Goal: Task Accomplishment & Management: Use online tool/utility

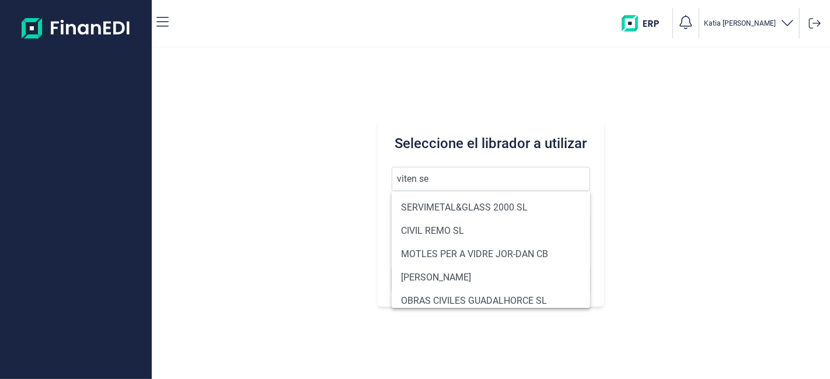
click at [391, 265] on button "Buscar" at bounding box center [490, 279] width 198 height 28
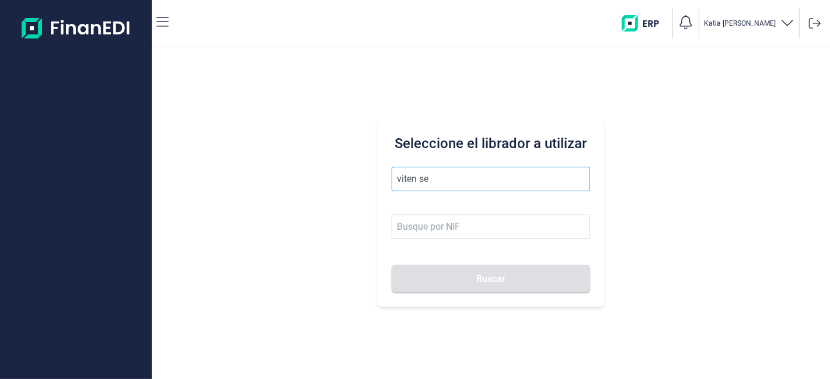
drag, startPoint x: 475, startPoint y: 189, endPoint x: 468, endPoint y: 186, distance: 7.3
click at [473, 189] on input "viten se" at bounding box center [490, 179] width 198 height 25
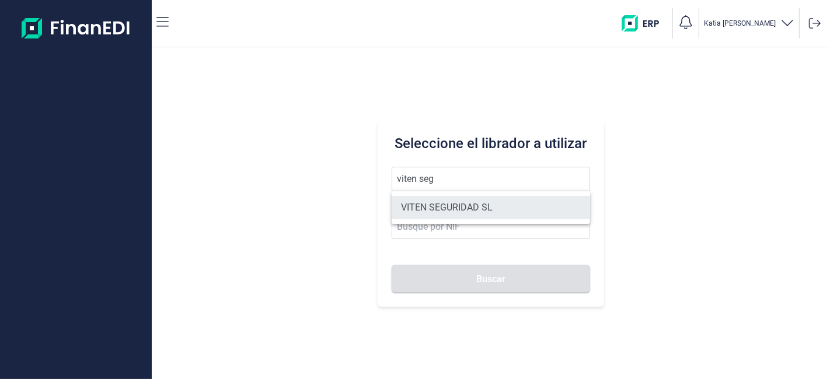
click at [475, 201] on li "VITEN SEGURIDAD SL" at bounding box center [490, 207] width 198 height 23
type input "VITEN SEGURIDAD SL"
type input "B83744680"
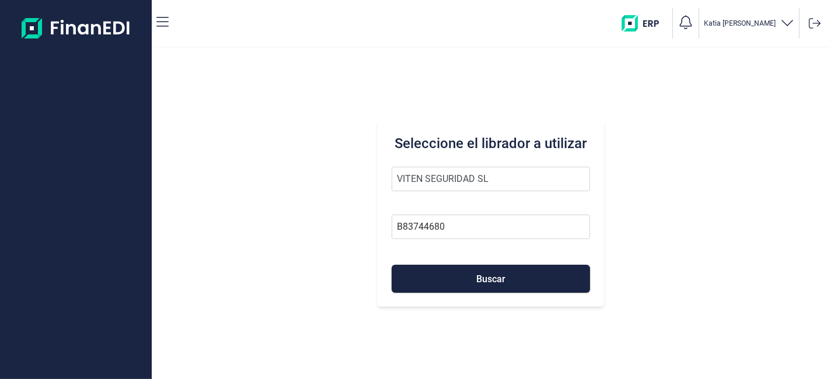
click at [452, 294] on div "Seleccione el librador a utilizar VITEN SEGURIDAD SL B83744680 Buscar" at bounding box center [490, 213] width 226 height 187
click at [456, 279] on button "Buscar" at bounding box center [490, 279] width 198 height 28
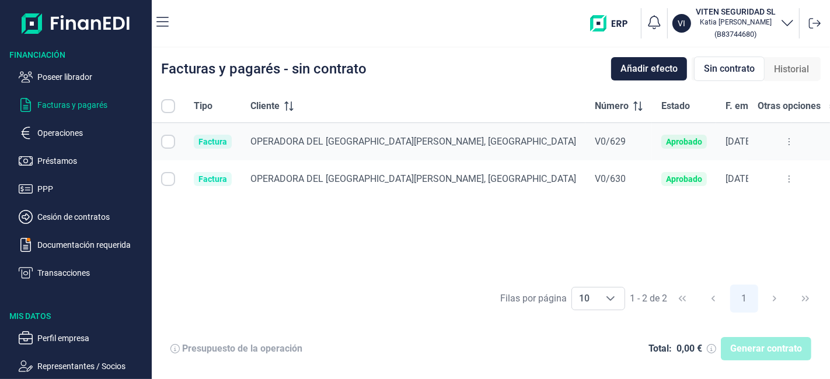
checkbox input "true"
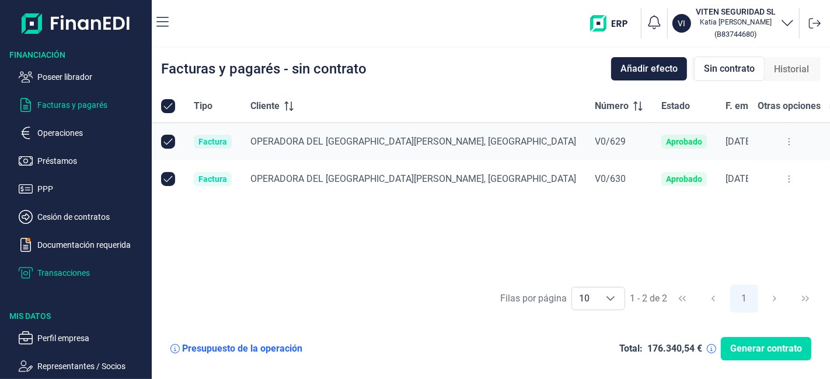
click at [83, 274] on p "Transacciones" at bounding box center [92, 273] width 110 height 14
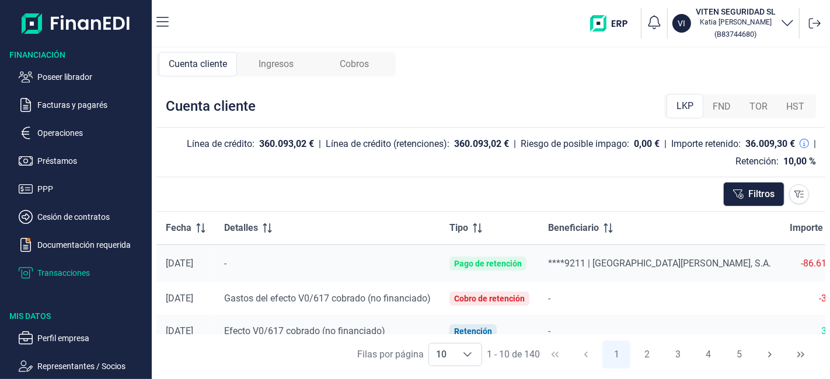
click at [264, 60] on span "Ingresos" at bounding box center [275, 64] width 35 height 14
